Goal: Task Accomplishment & Management: Use online tool/utility

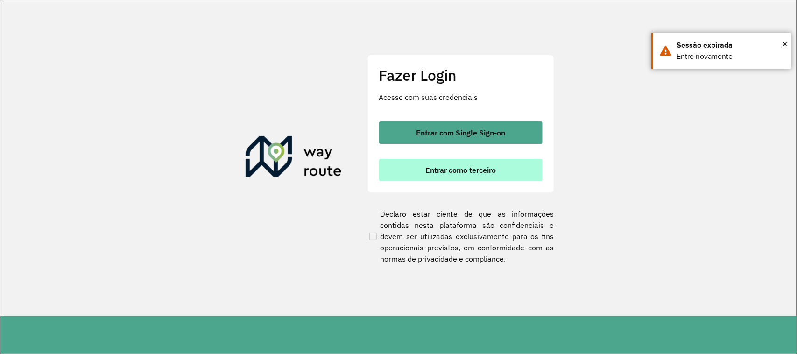
click at [453, 169] on span "Entrar como terceiro" at bounding box center [460, 169] width 71 height 7
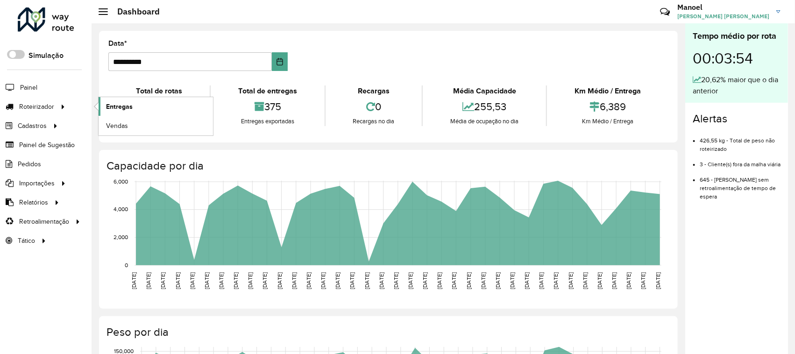
click at [122, 108] on span "Entregas" at bounding box center [119, 107] width 27 height 10
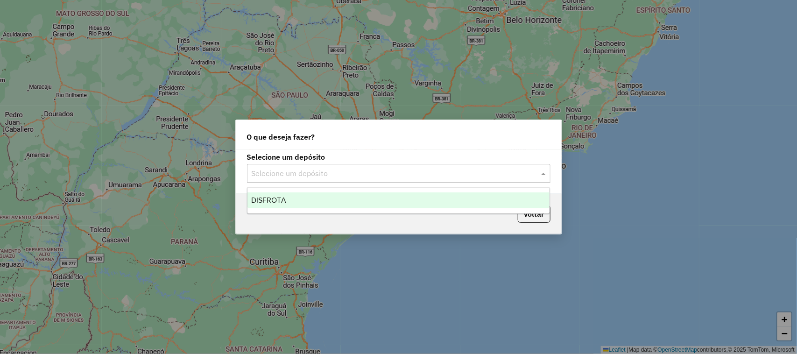
click at [547, 174] on span at bounding box center [545, 173] width 12 height 11
click at [281, 193] on div "DISFROTA" at bounding box center [398, 200] width 303 height 16
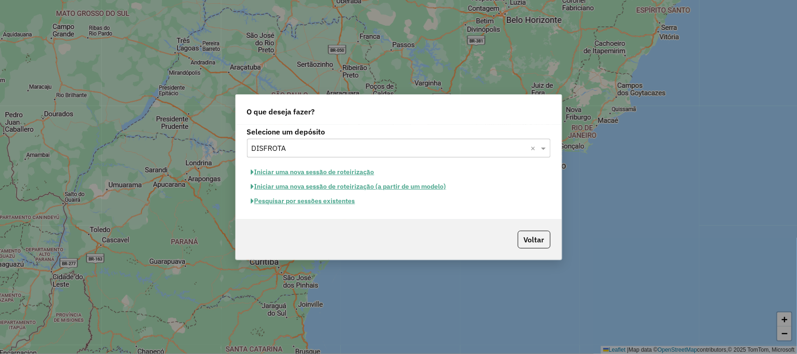
click at [306, 206] on button "Pesquisar por sessões existentes" at bounding box center [303, 201] width 113 height 14
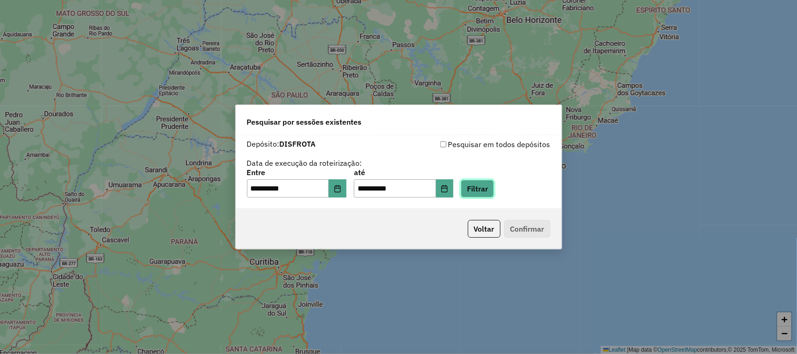
click at [488, 188] on button "Filtrar" at bounding box center [477, 189] width 33 height 18
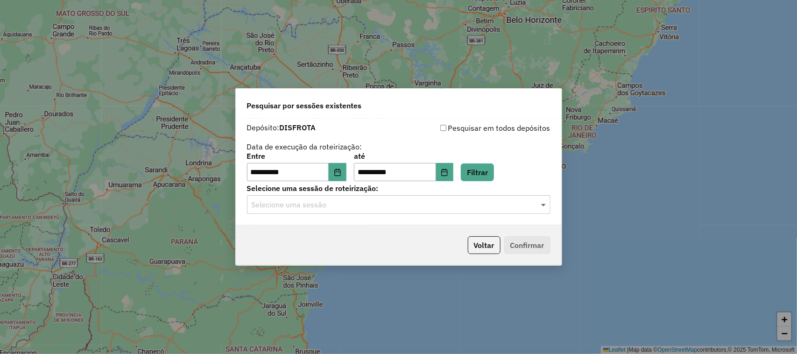
click at [543, 206] on span at bounding box center [545, 204] width 12 height 11
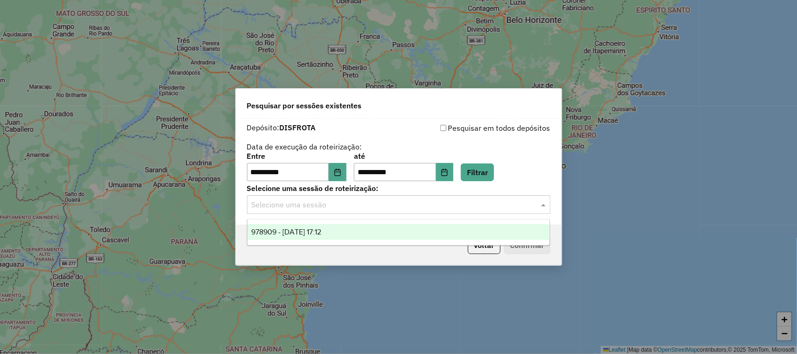
click at [279, 236] on span "978909 - 14/08/2025 17:12" at bounding box center [286, 232] width 70 height 8
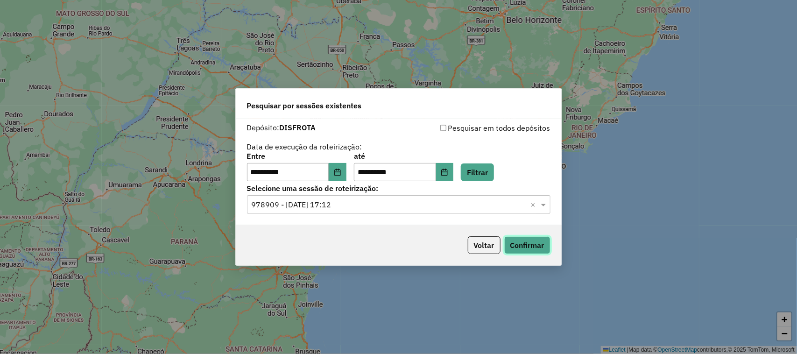
click at [532, 246] on button "Confirmar" at bounding box center [527, 245] width 46 height 18
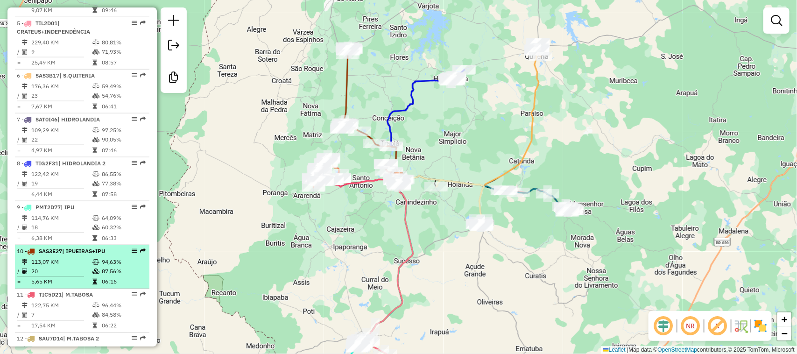
scroll to position [584, 0]
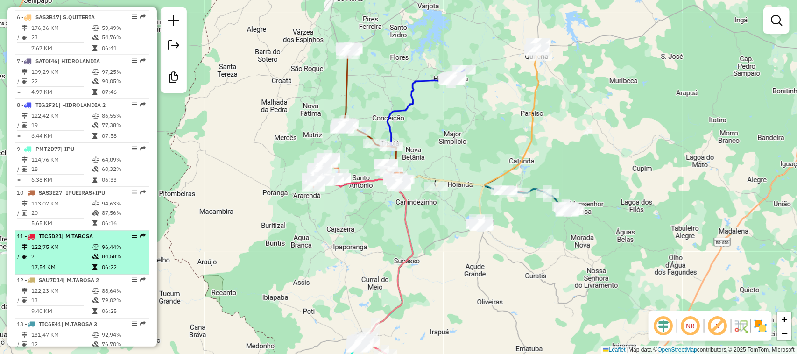
click at [72, 261] on td "7" at bounding box center [61, 256] width 61 height 9
select select "**********"
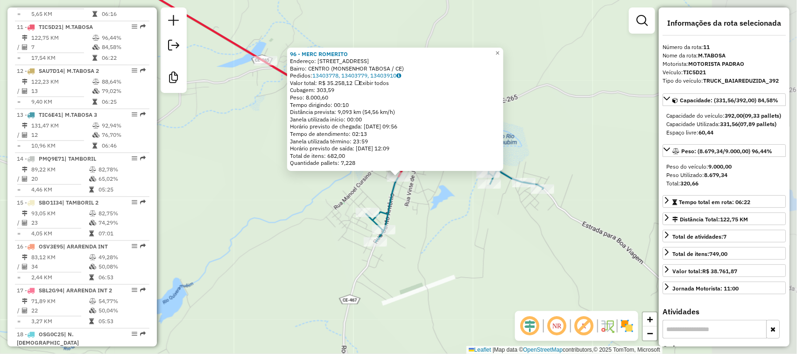
scroll to position [816, 0]
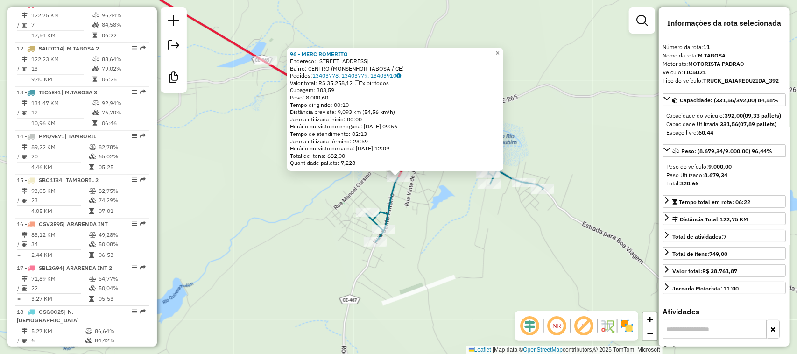
click at [500, 51] on span "×" at bounding box center [497, 53] width 4 height 8
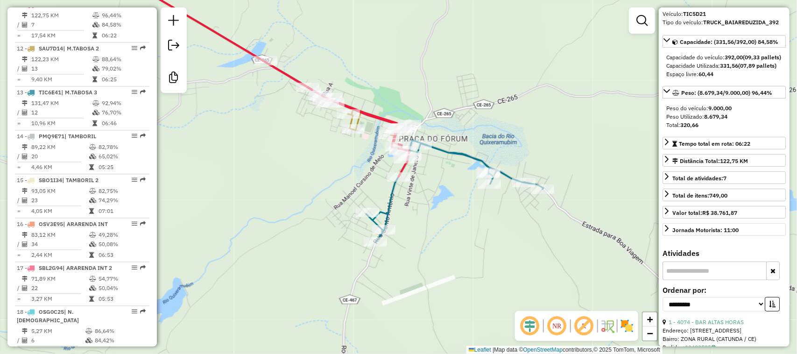
scroll to position [0, 0]
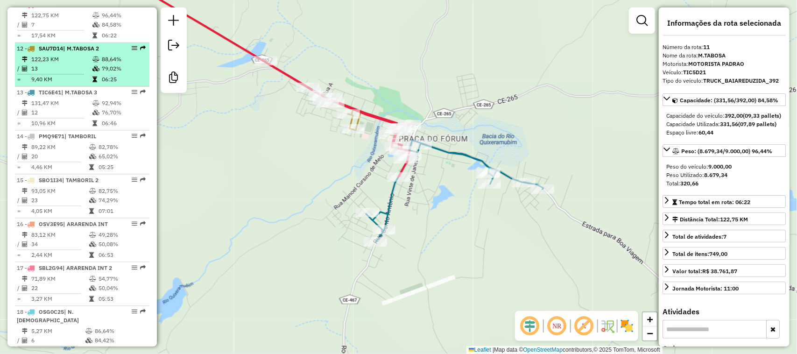
click at [73, 73] on td "13" at bounding box center [61, 68] width 61 height 9
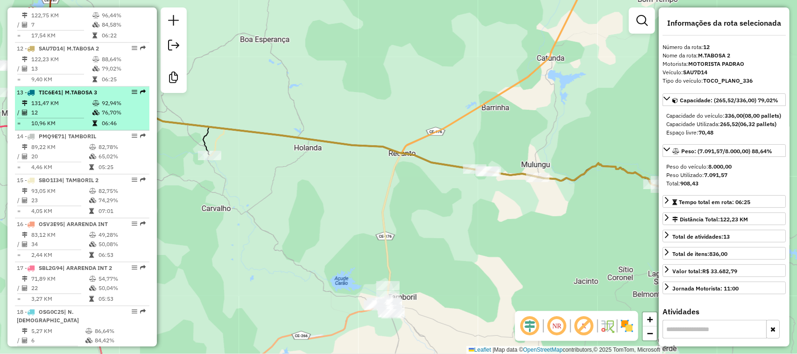
click at [67, 117] on td "12" at bounding box center [61, 112] width 61 height 9
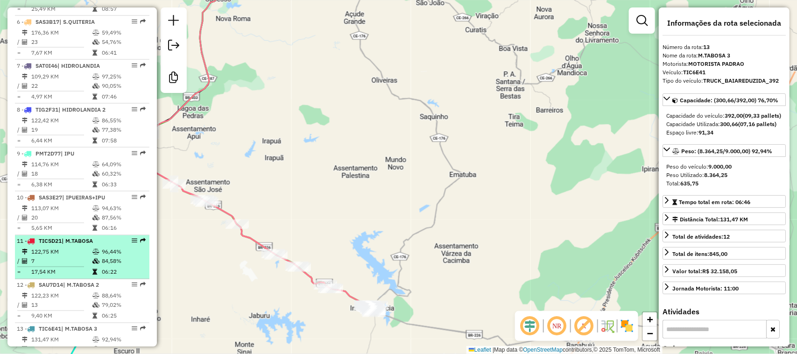
scroll to position [524, 0]
